Goal: Task Accomplishment & Management: Use online tool/utility

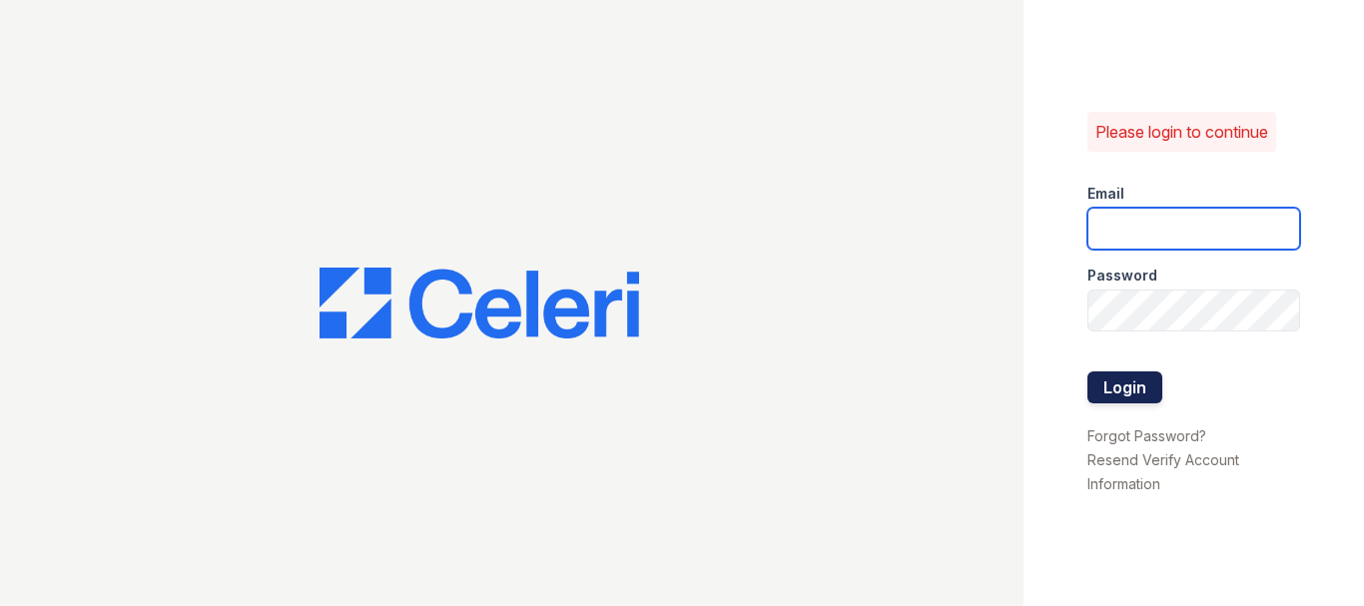
type input "theshoresleasing@dlhproperties.net"
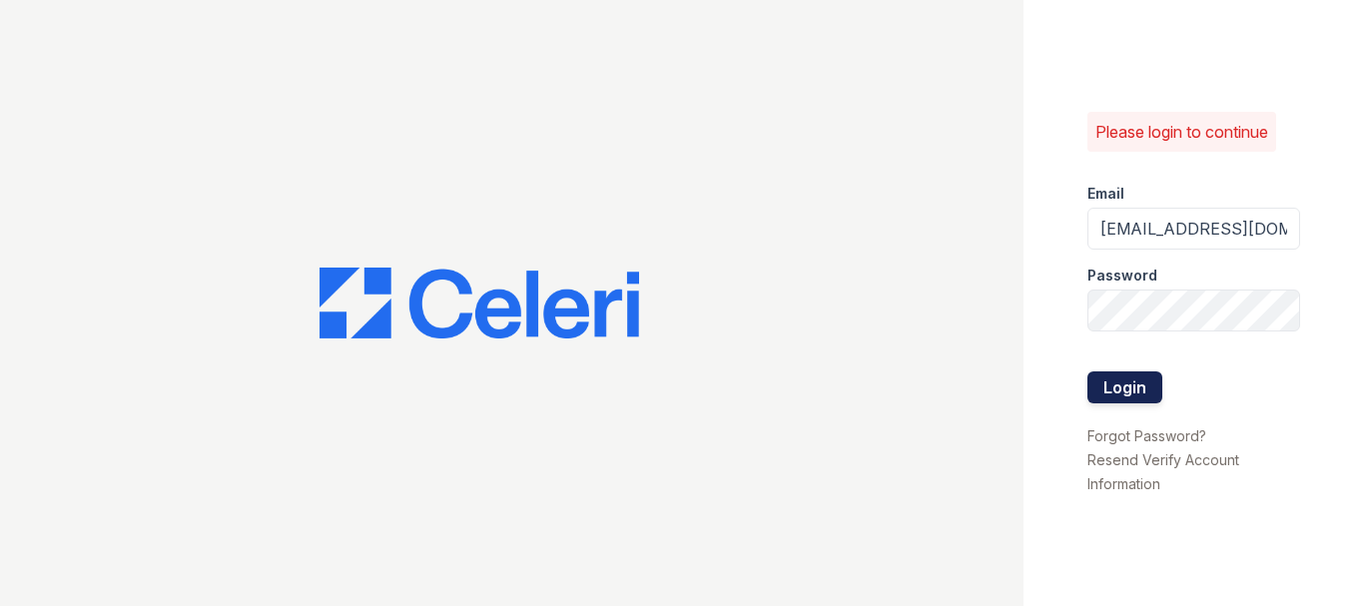
click at [1109, 392] on button "Login" at bounding box center [1124, 387] width 75 height 32
